Goal: Task Accomplishment & Management: Use online tool/utility

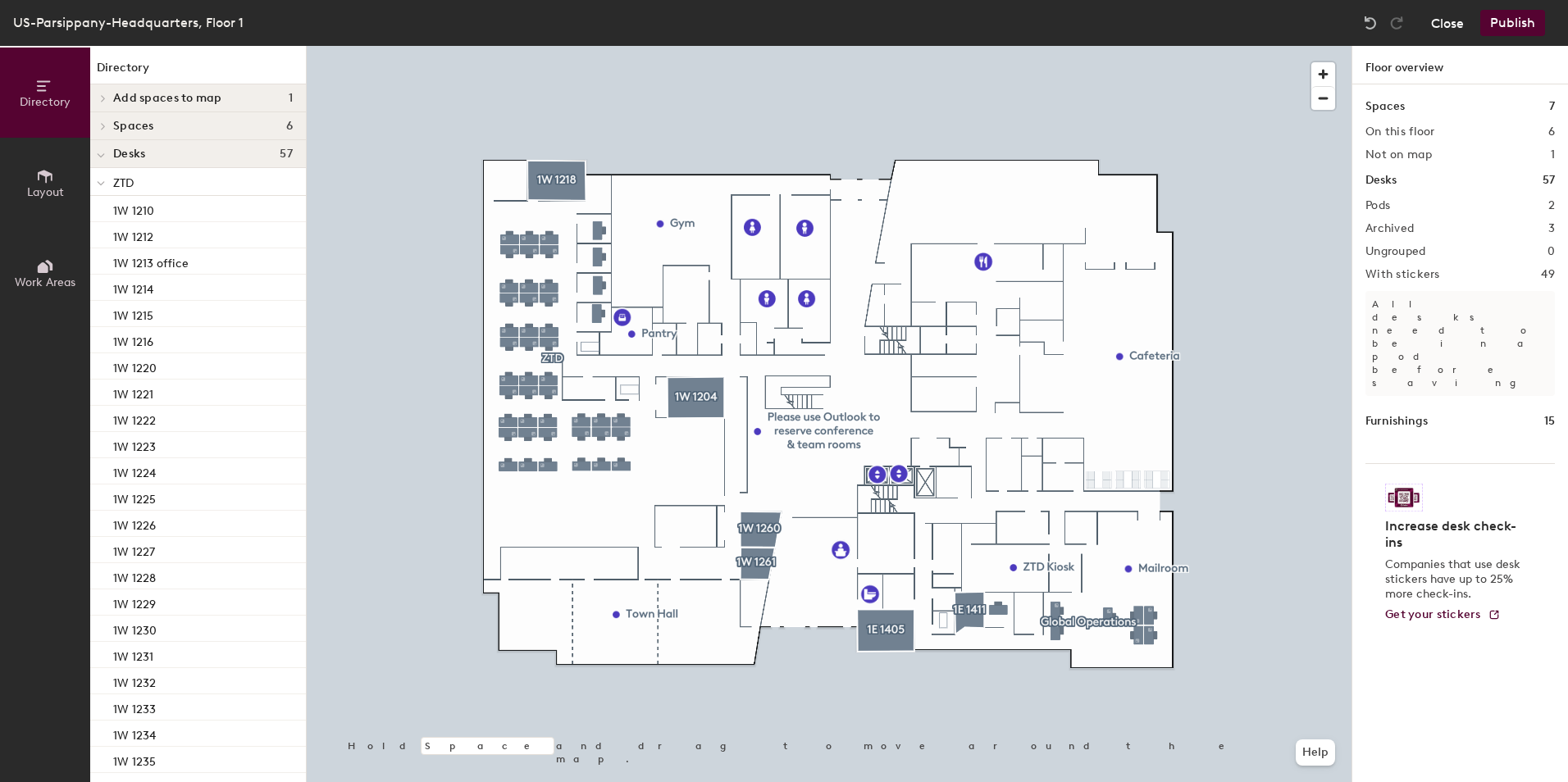
click at [1448, 25] on button "Close" at bounding box center [1447, 23] width 33 height 26
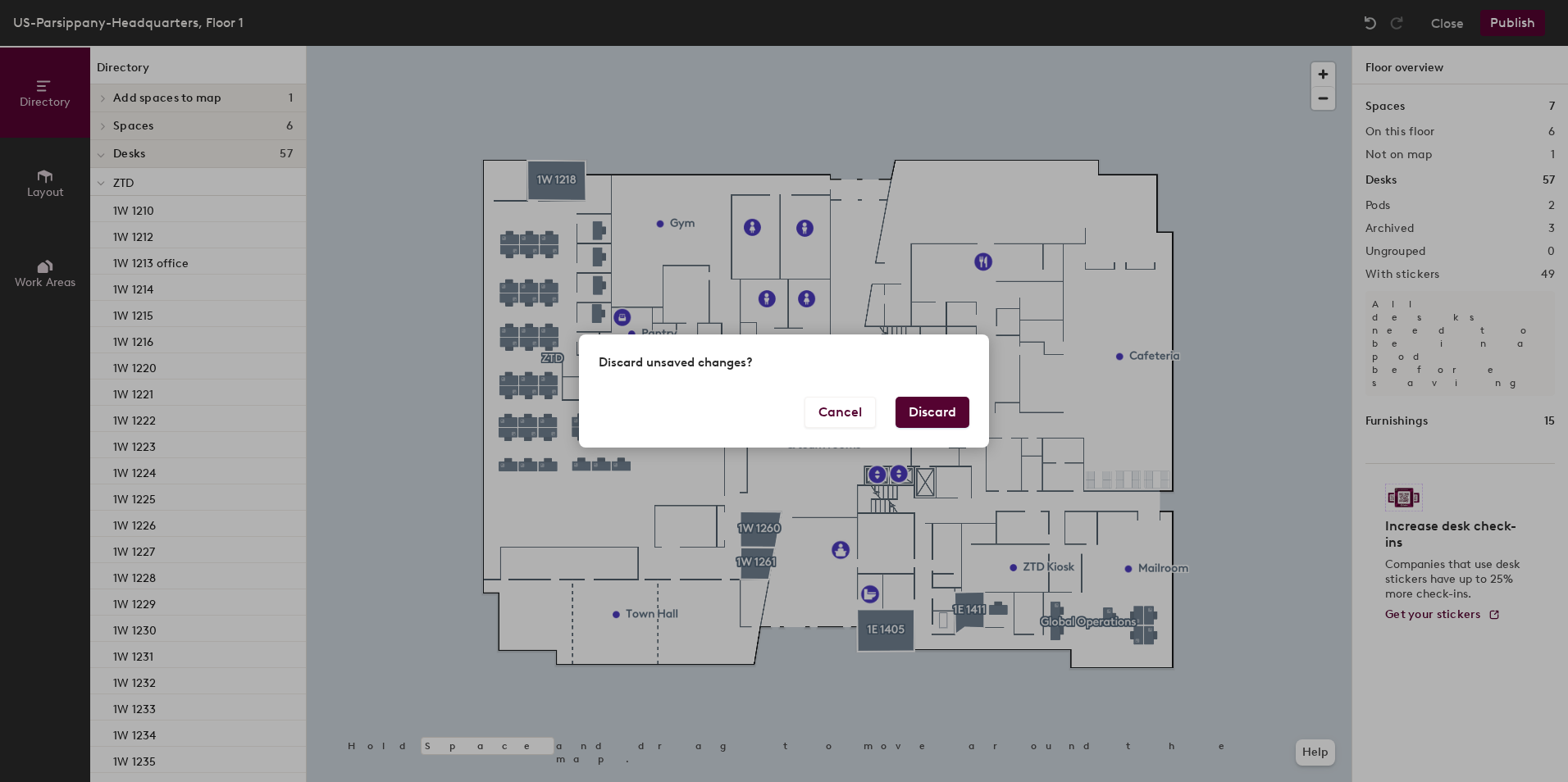
click at [922, 414] on button "Discard" at bounding box center [932, 412] width 74 height 31
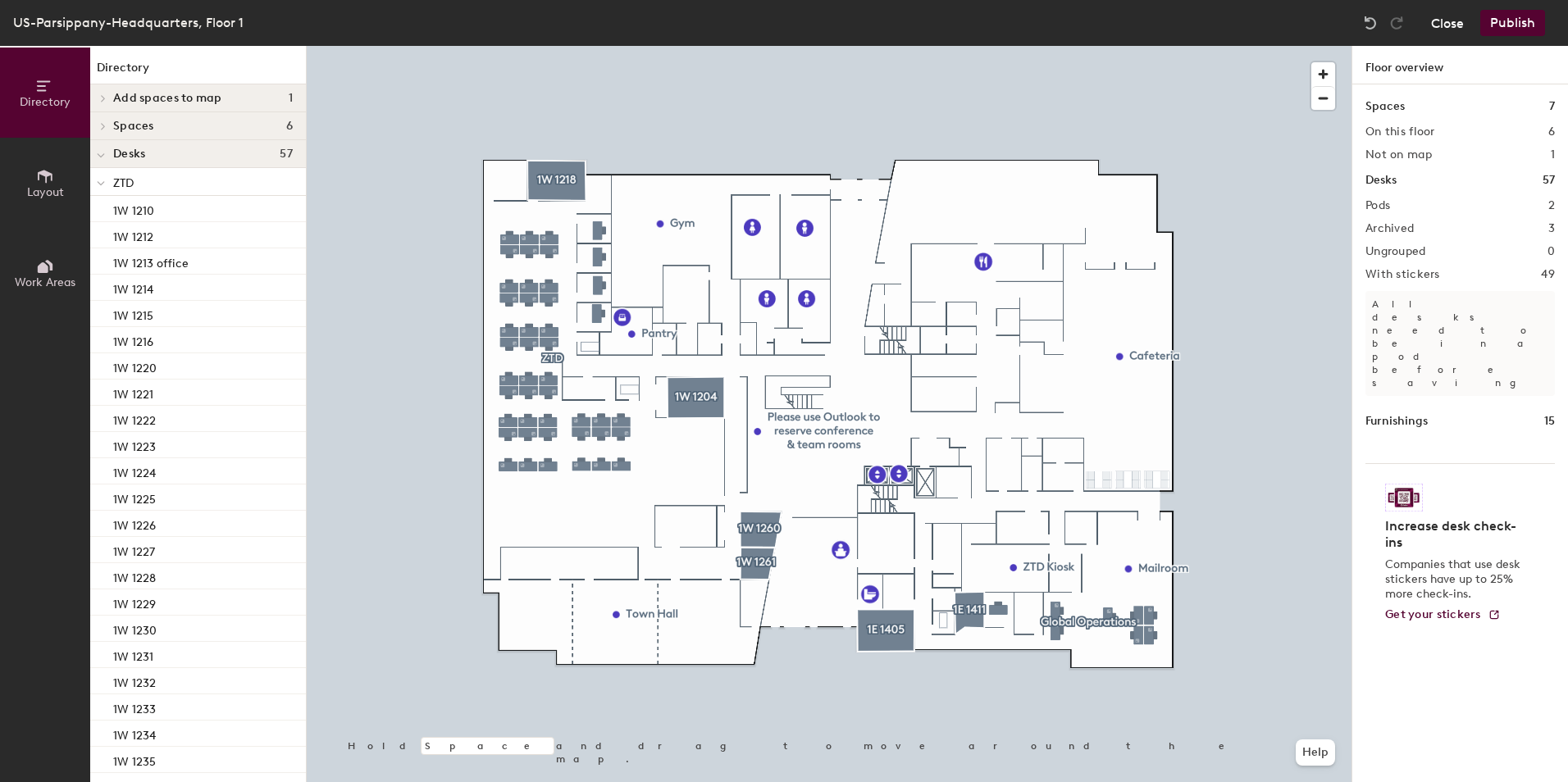
click at [1451, 10] on button "Close" at bounding box center [1447, 23] width 33 height 26
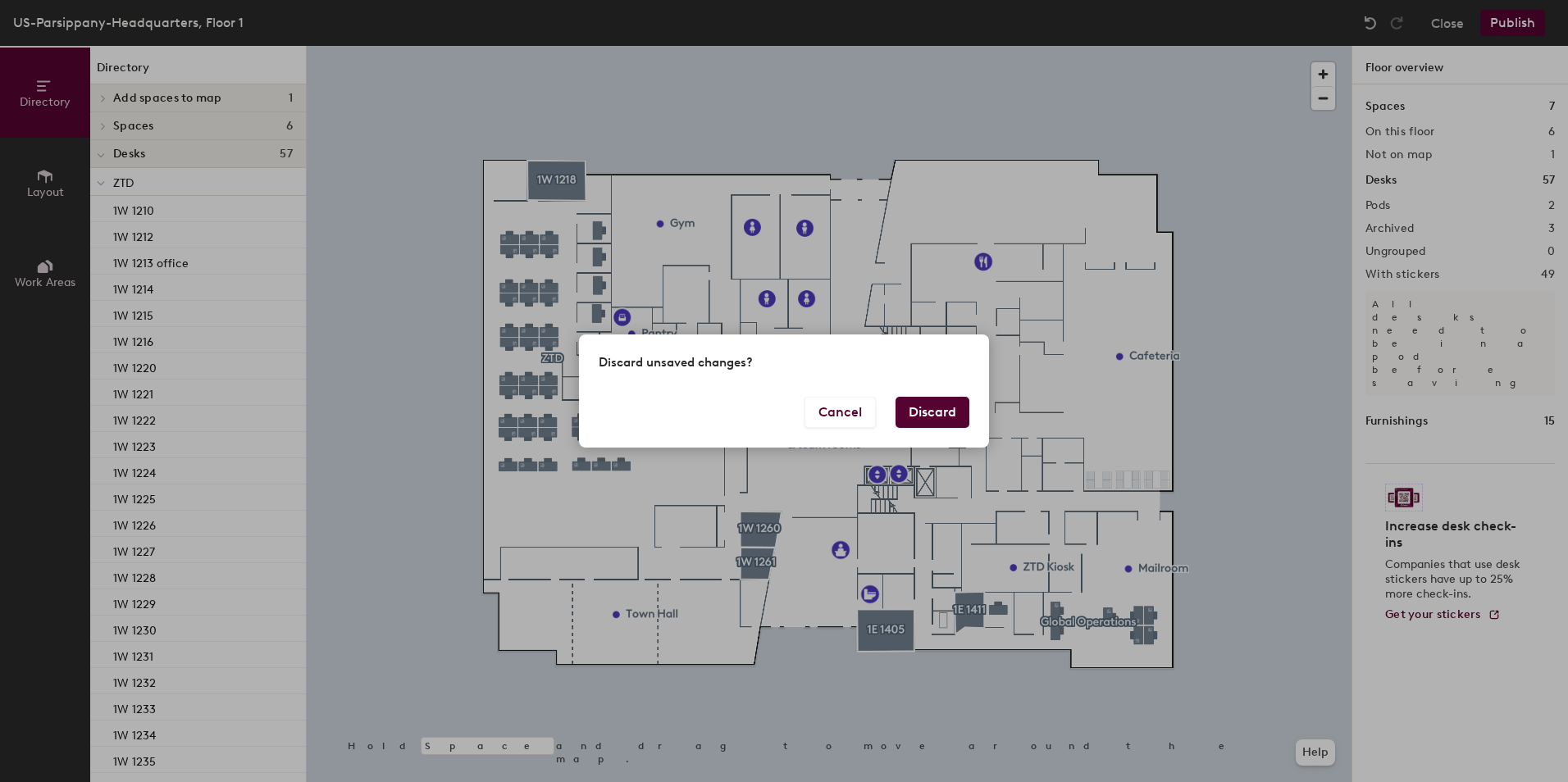
click at [926, 410] on button "Discard" at bounding box center [932, 412] width 74 height 31
